Goal: Information Seeking & Learning: Learn about a topic

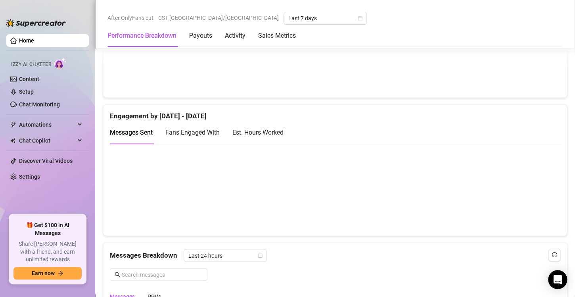
scroll to position [495, 0]
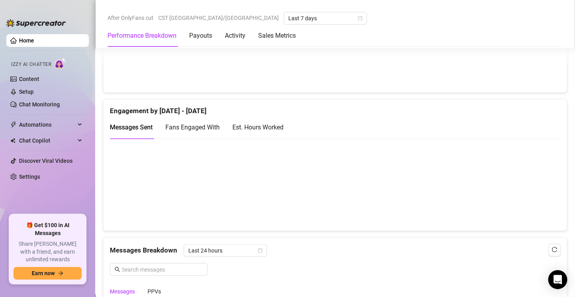
click at [255, 124] on div "Est. Hours Worked" at bounding box center [257, 127] width 51 height 10
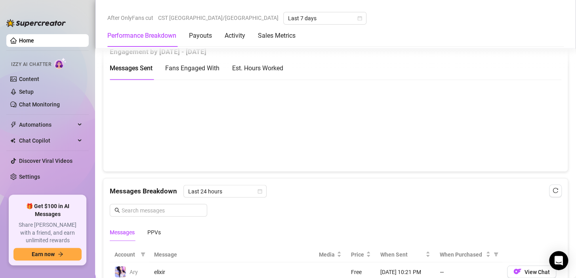
scroll to position [567, 0]
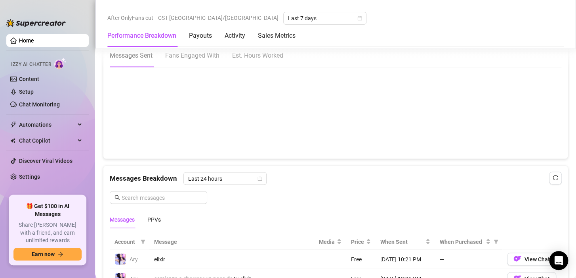
click at [256, 51] on div "Est. Hours Worked" at bounding box center [257, 55] width 51 height 10
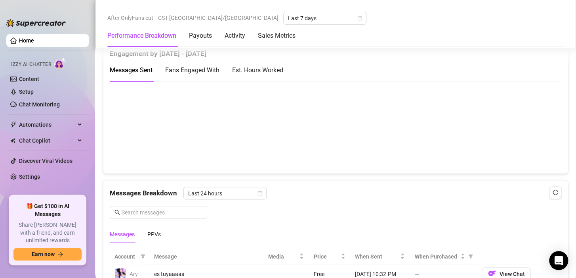
scroll to position [557, 0]
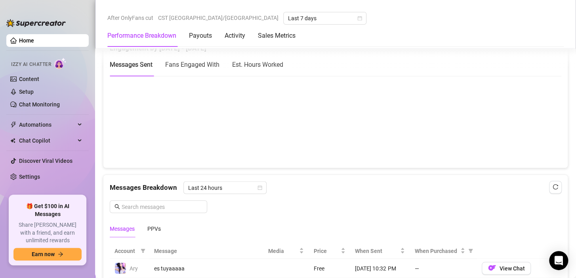
click at [256, 60] on div "Est. Hours Worked" at bounding box center [257, 64] width 51 height 10
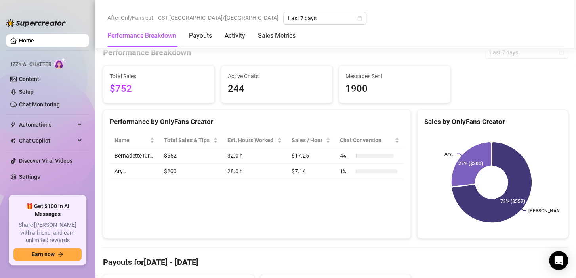
scroll to position [215, 0]
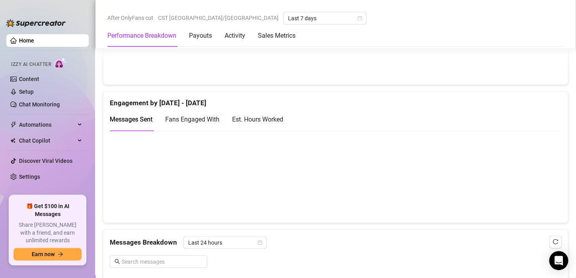
scroll to position [503, 0]
click at [252, 116] on div "Est. Hours Worked" at bounding box center [257, 119] width 51 height 10
click at [199, 120] on span "Fans Engaged With" at bounding box center [192, 119] width 54 height 8
click at [136, 117] on span "Messages Sent" at bounding box center [131, 119] width 43 height 8
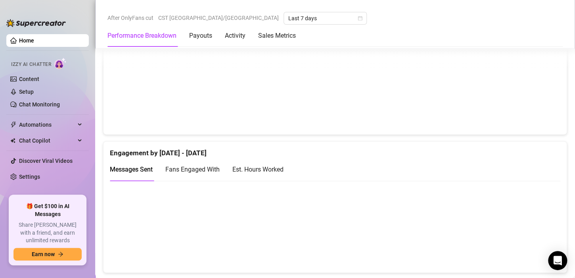
scroll to position [455, 0]
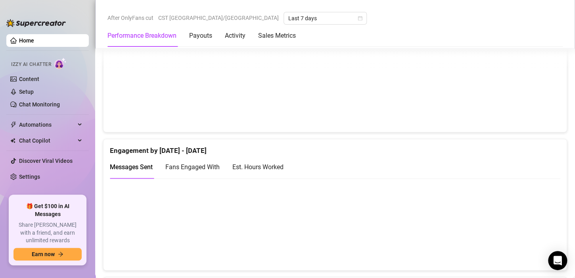
click at [273, 168] on div "Est. Hours Worked" at bounding box center [257, 167] width 51 height 10
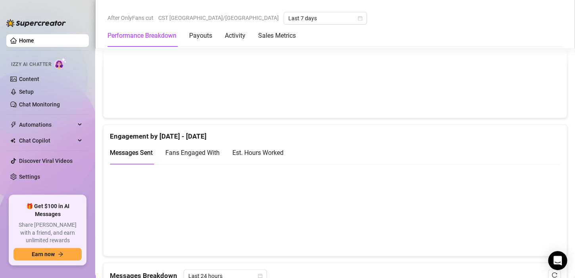
scroll to position [477, 0]
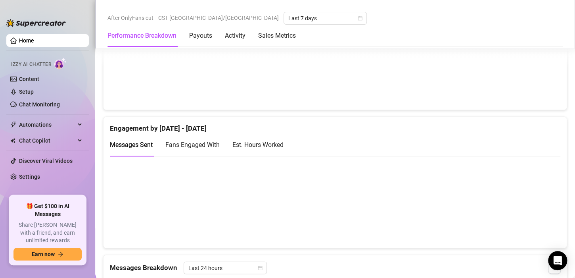
click at [281, 142] on div "Est. Hours Worked" at bounding box center [257, 145] width 51 height 10
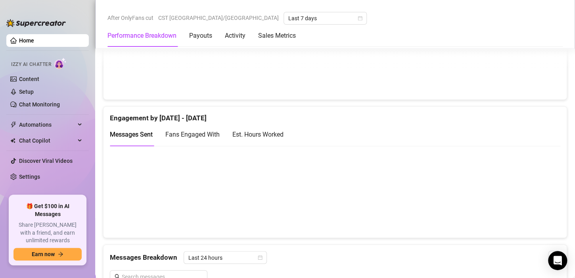
scroll to position [499, 0]
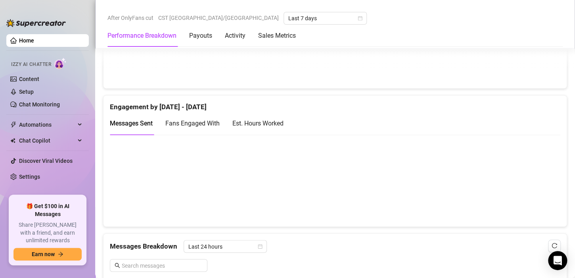
click at [263, 120] on div "Est. Hours Worked" at bounding box center [257, 123] width 51 height 10
click at [186, 117] on div "Fans Engaged With" at bounding box center [192, 123] width 54 height 23
click at [128, 128] on div "Messages Sent" at bounding box center [131, 123] width 43 height 23
